Goal: Transaction & Acquisition: Purchase product/service

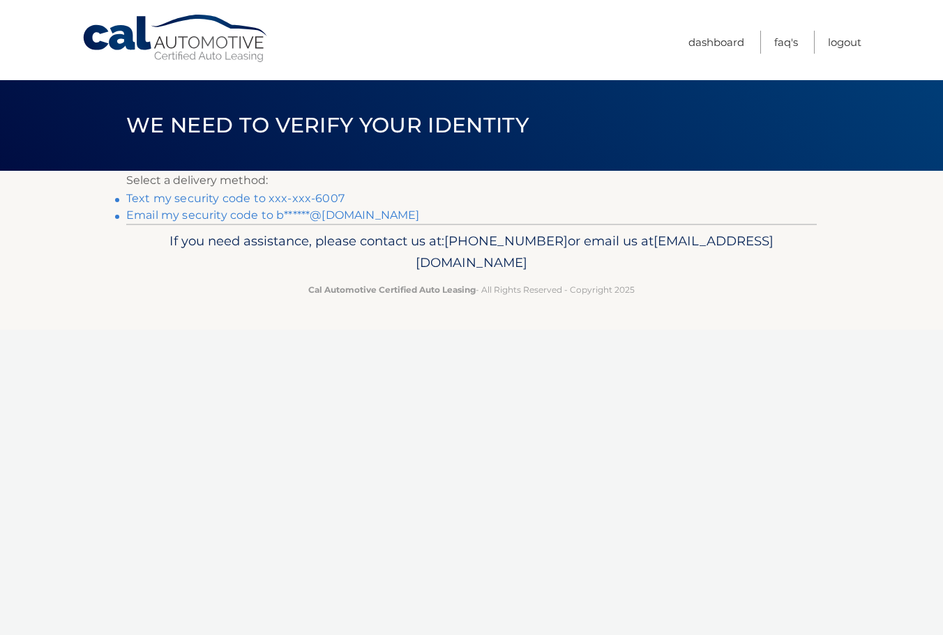
click at [248, 199] on link "Text my security code to xxx-xxx-6007" at bounding box center [235, 198] width 218 height 13
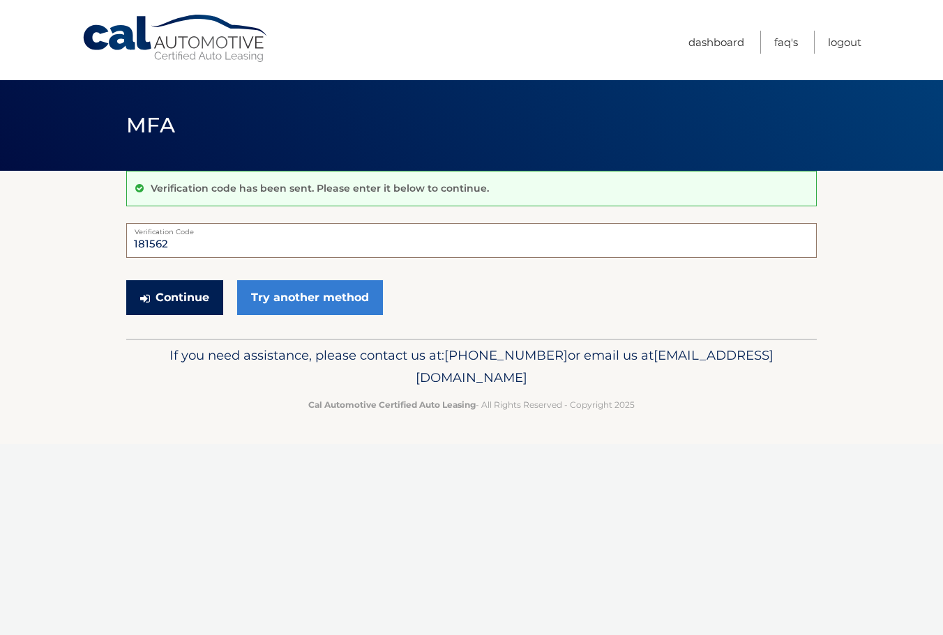
type input "181562"
click at [183, 295] on button "Continue" at bounding box center [174, 297] width 97 height 35
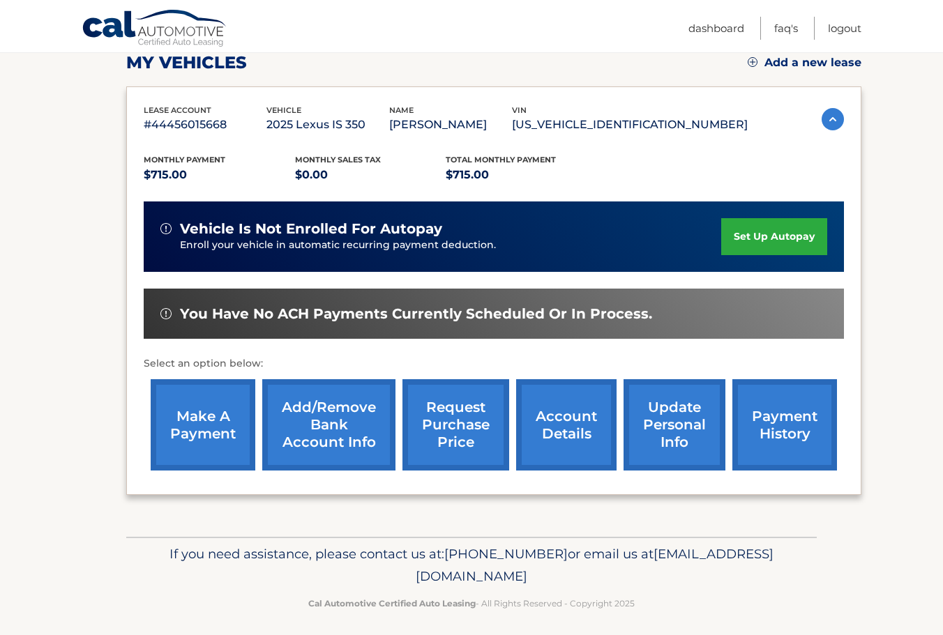
scroll to position [202, 0]
click at [825, 119] on img at bounding box center [832, 119] width 22 height 22
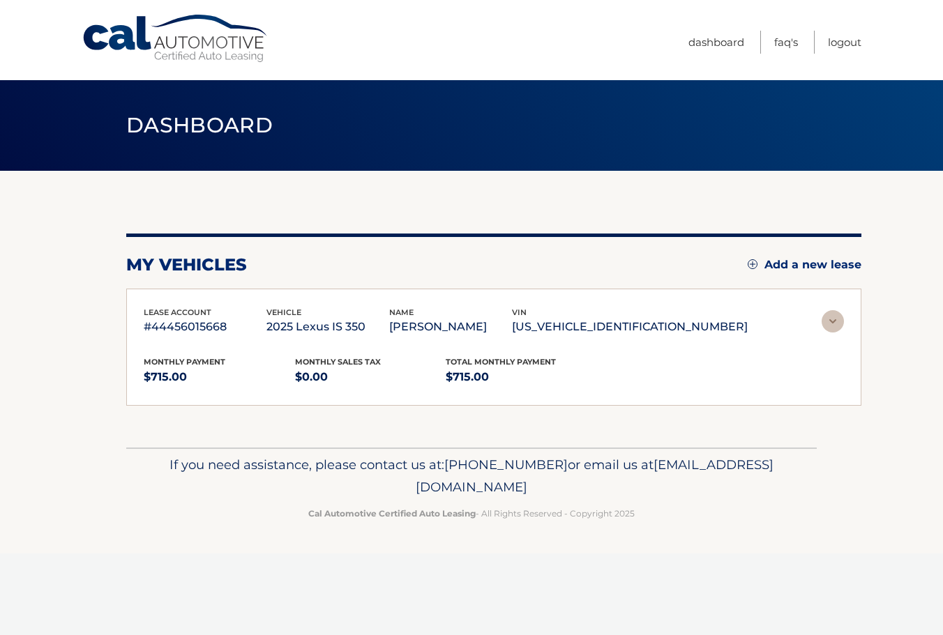
scroll to position [0, 0]
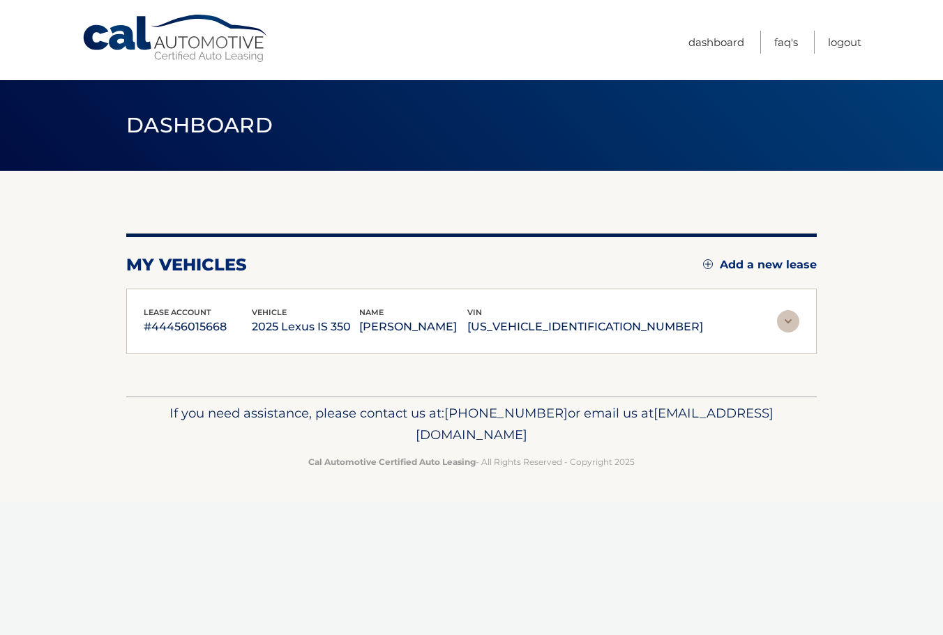
click at [789, 321] on img at bounding box center [788, 321] width 22 height 22
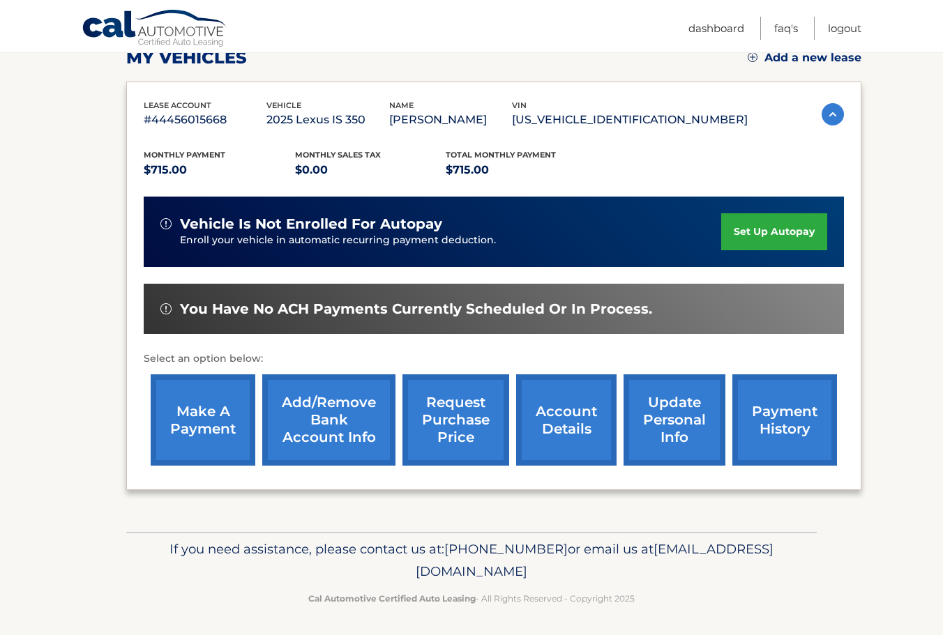
scroll to position [206, 0]
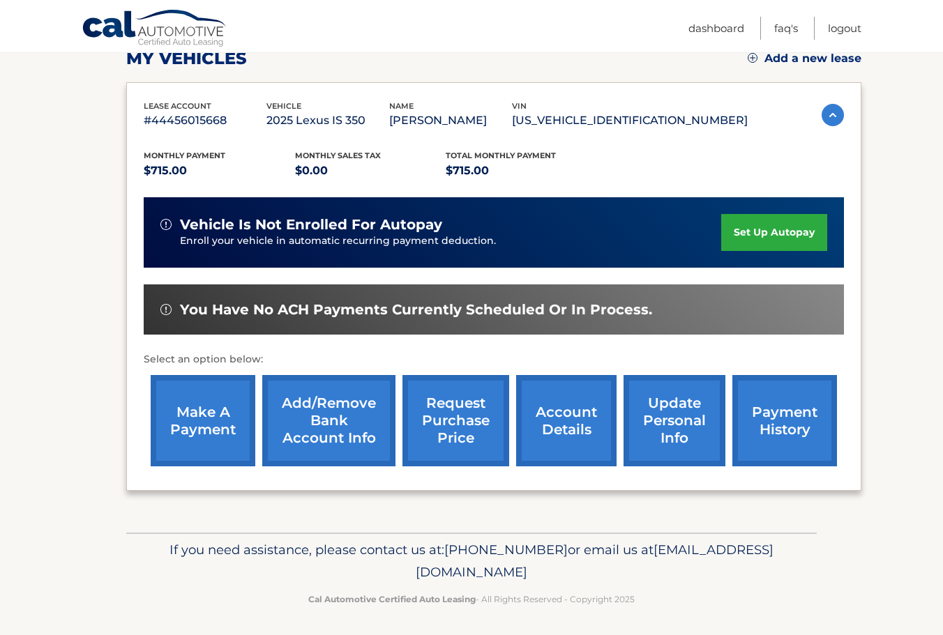
click at [786, 425] on link "payment history" at bounding box center [784, 420] width 105 height 91
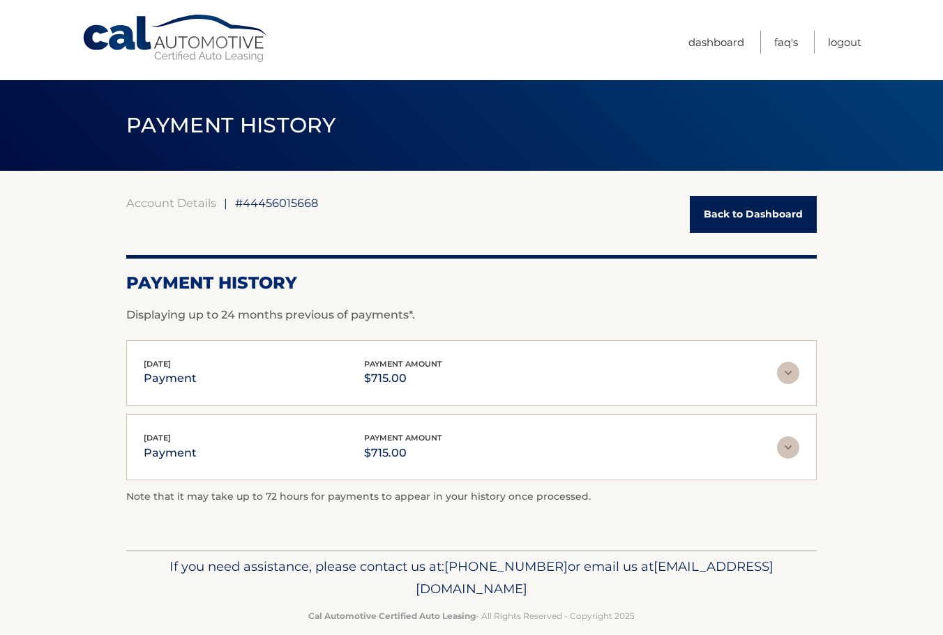
click at [730, 218] on link "Back to Dashboard" at bounding box center [753, 214] width 127 height 37
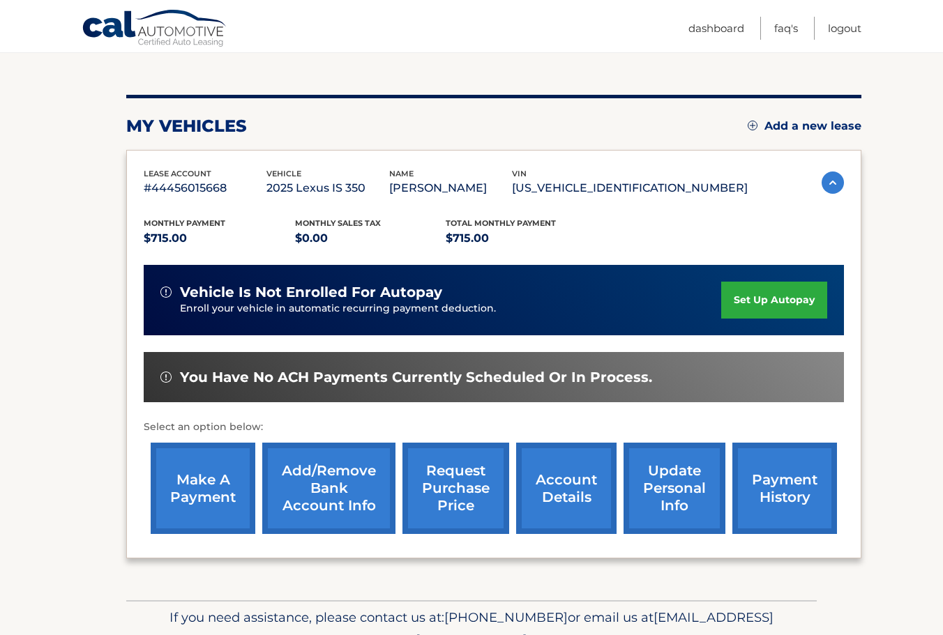
scroll to position [153, 0]
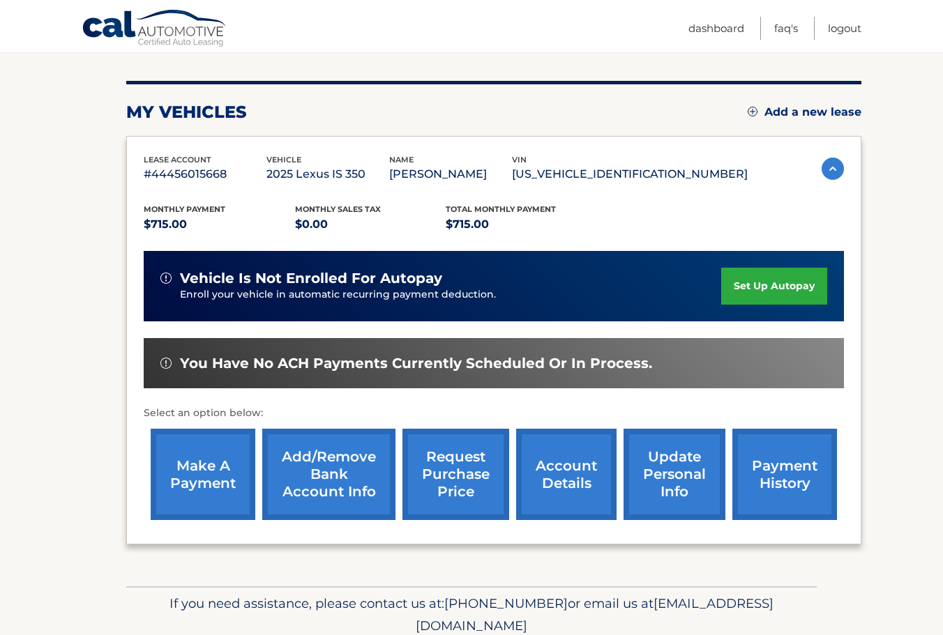
click at [206, 471] on link "make a payment" at bounding box center [203, 474] width 105 height 91
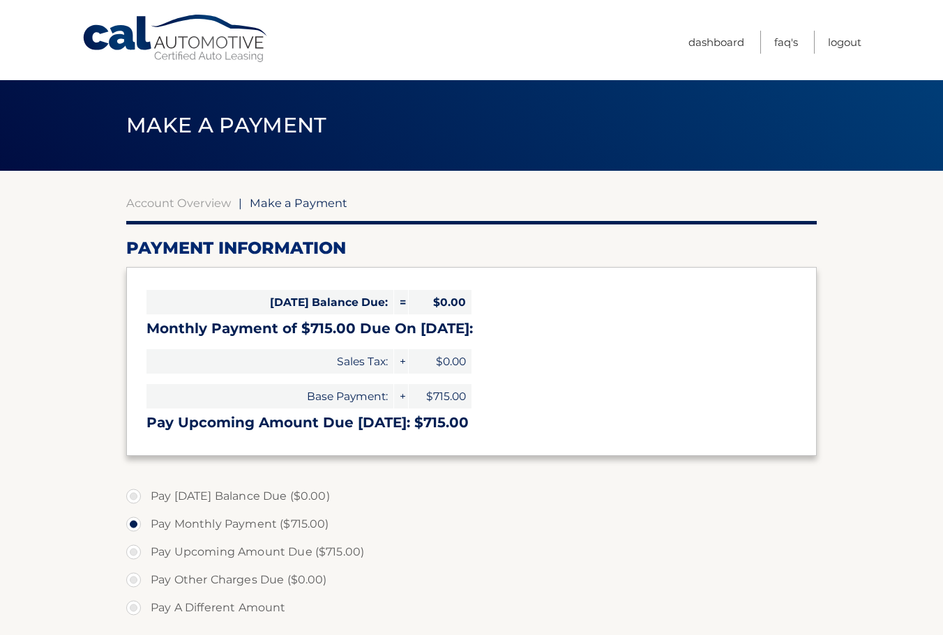
select select "N2ZlZTkwMDItNTEyMy00Y2RhLWExOTUtYjJhMjdkYWViZWM1"
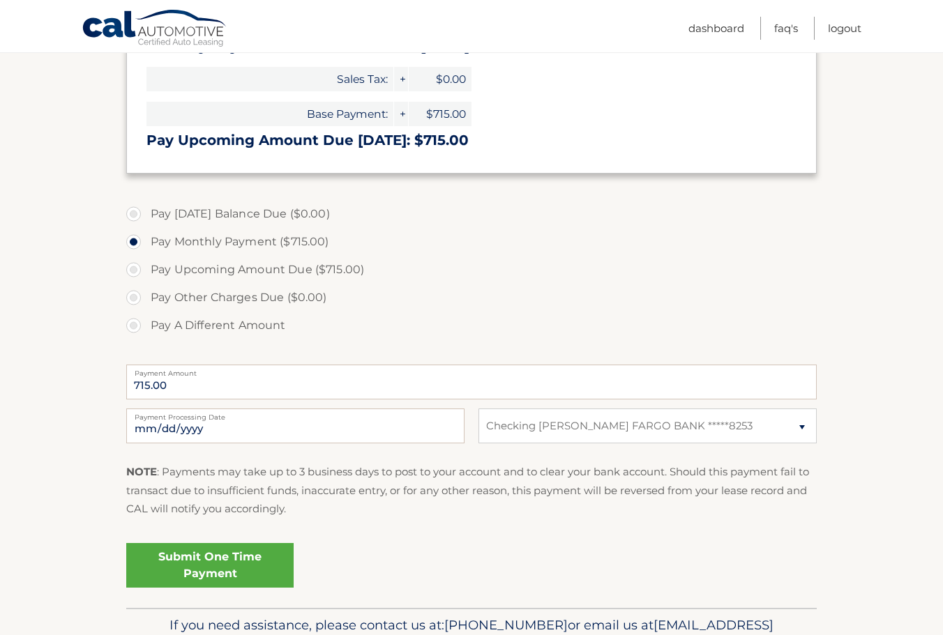
scroll to position [293, 0]
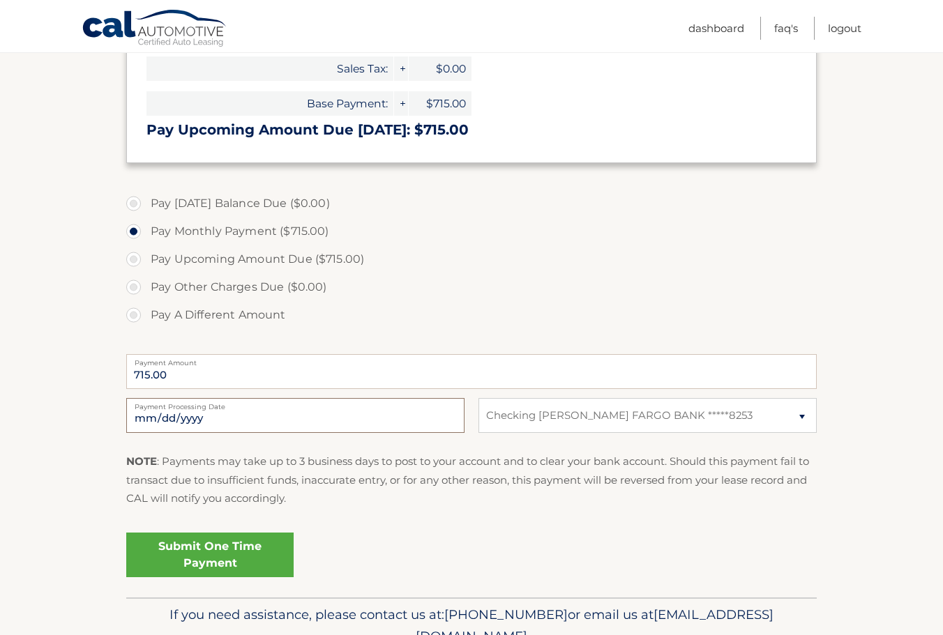
click at [259, 418] on input "2025-10-14" at bounding box center [295, 415] width 338 height 35
type input "2025-10-27"
click at [402, 527] on div "Submit One Time Payment" at bounding box center [471, 552] width 690 height 50
click at [204, 552] on link "Submit One Time Payment" at bounding box center [209, 555] width 167 height 45
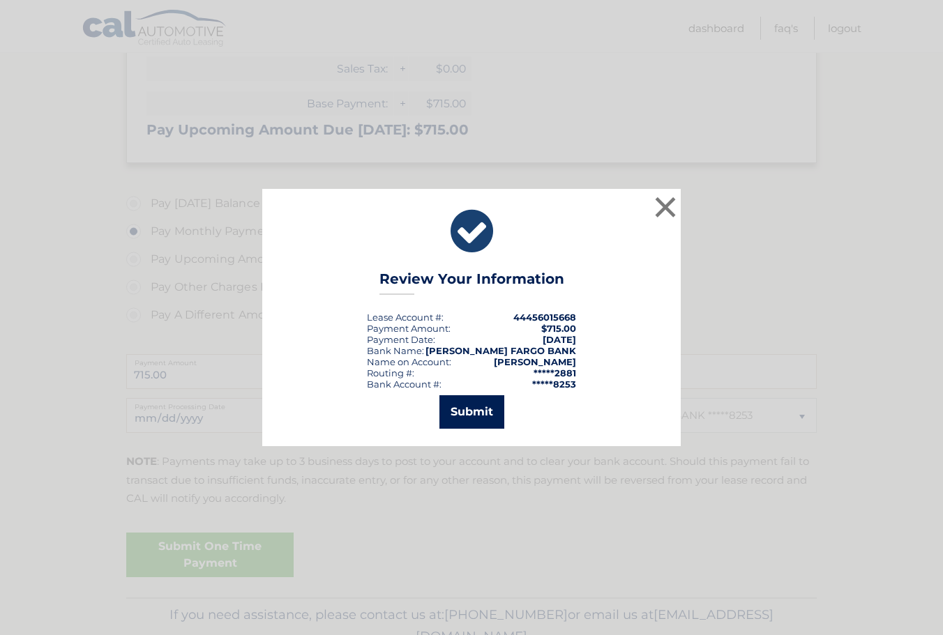
click at [478, 409] on button "Submit" at bounding box center [471, 411] width 65 height 33
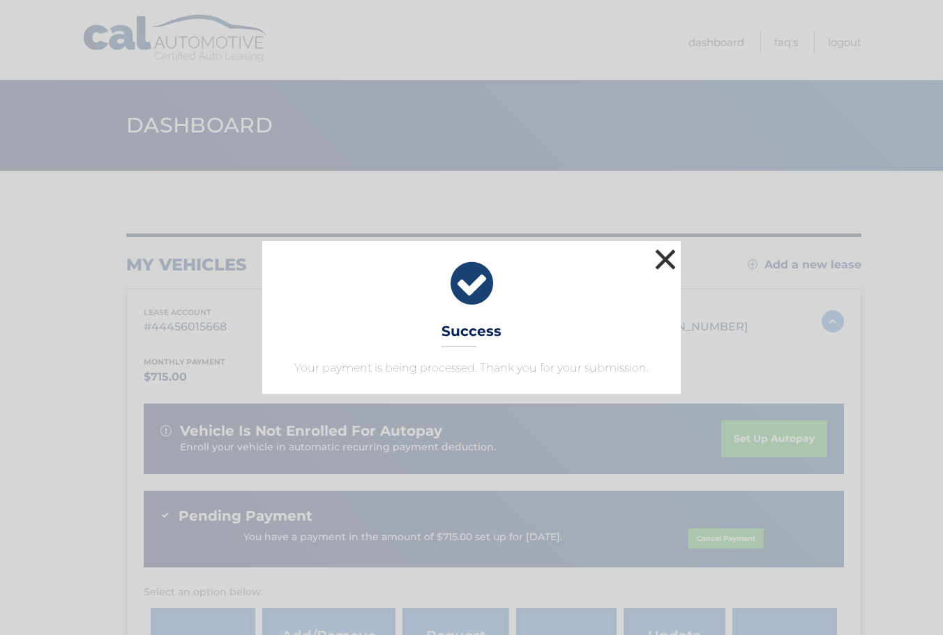
click at [665, 262] on button "×" at bounding box center [665, 259] width 28 height 28
